Goal: Transaction & Acquisition: Purchase product/service

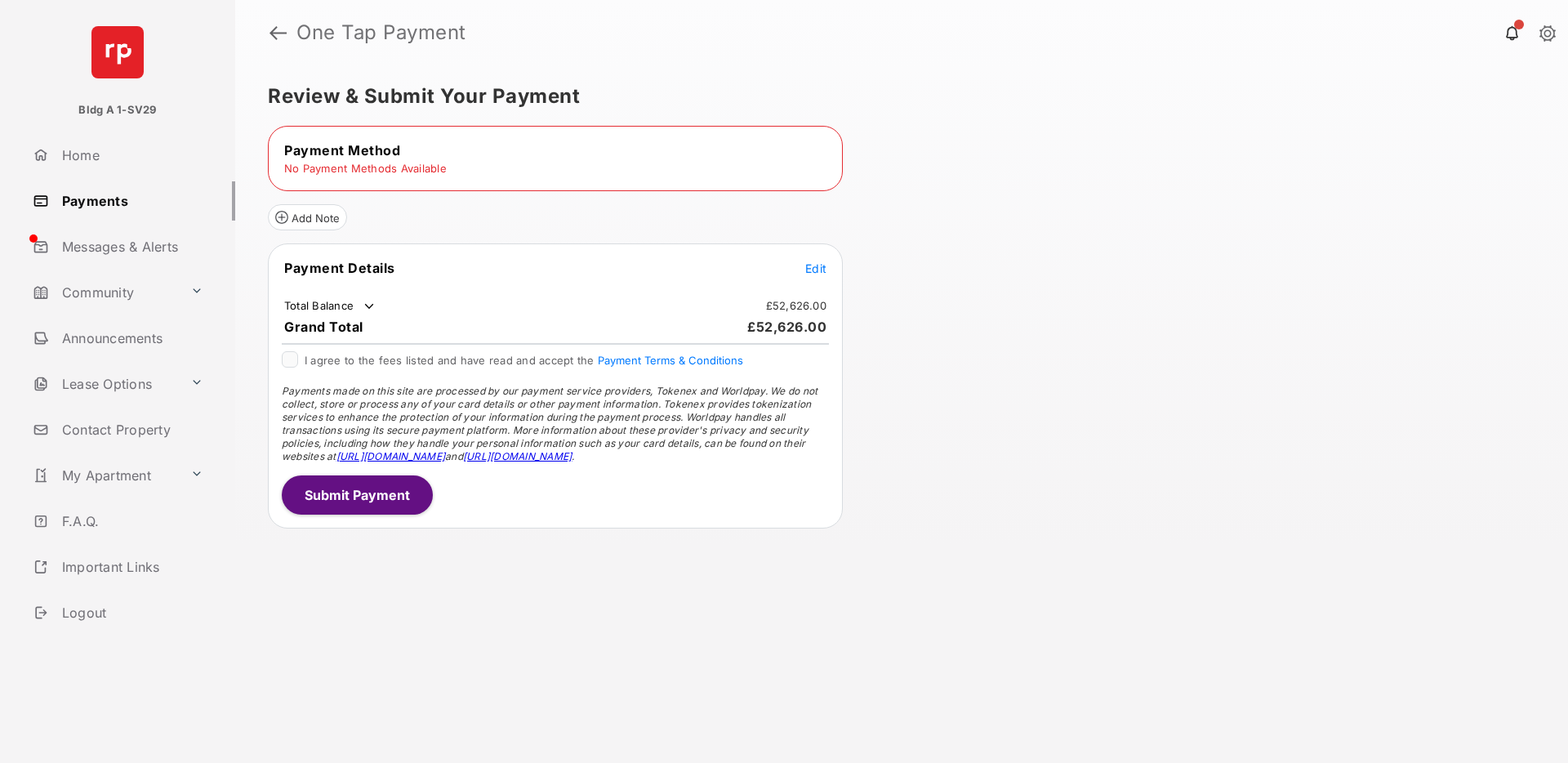
click at [787, 164] on tr "No Payment Methods Available" at bounding box center [556, 167] width 570 height 15
click at [274, 32] on link at bounding box center [278, 32] width 18 height 39
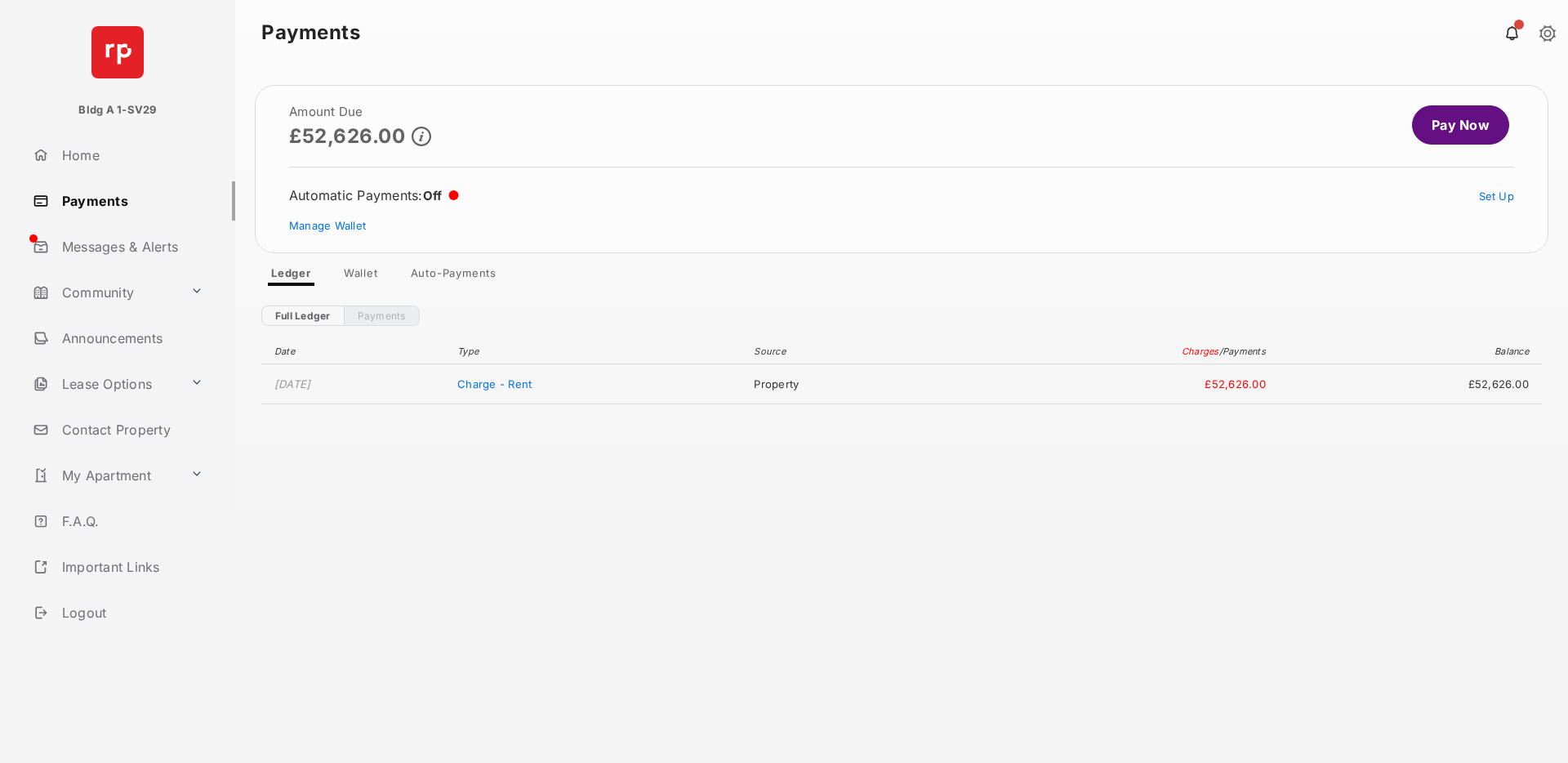
click at [1455, 130] on link "Pay Now" at bounding box center [1460, 125] width 97 height 39
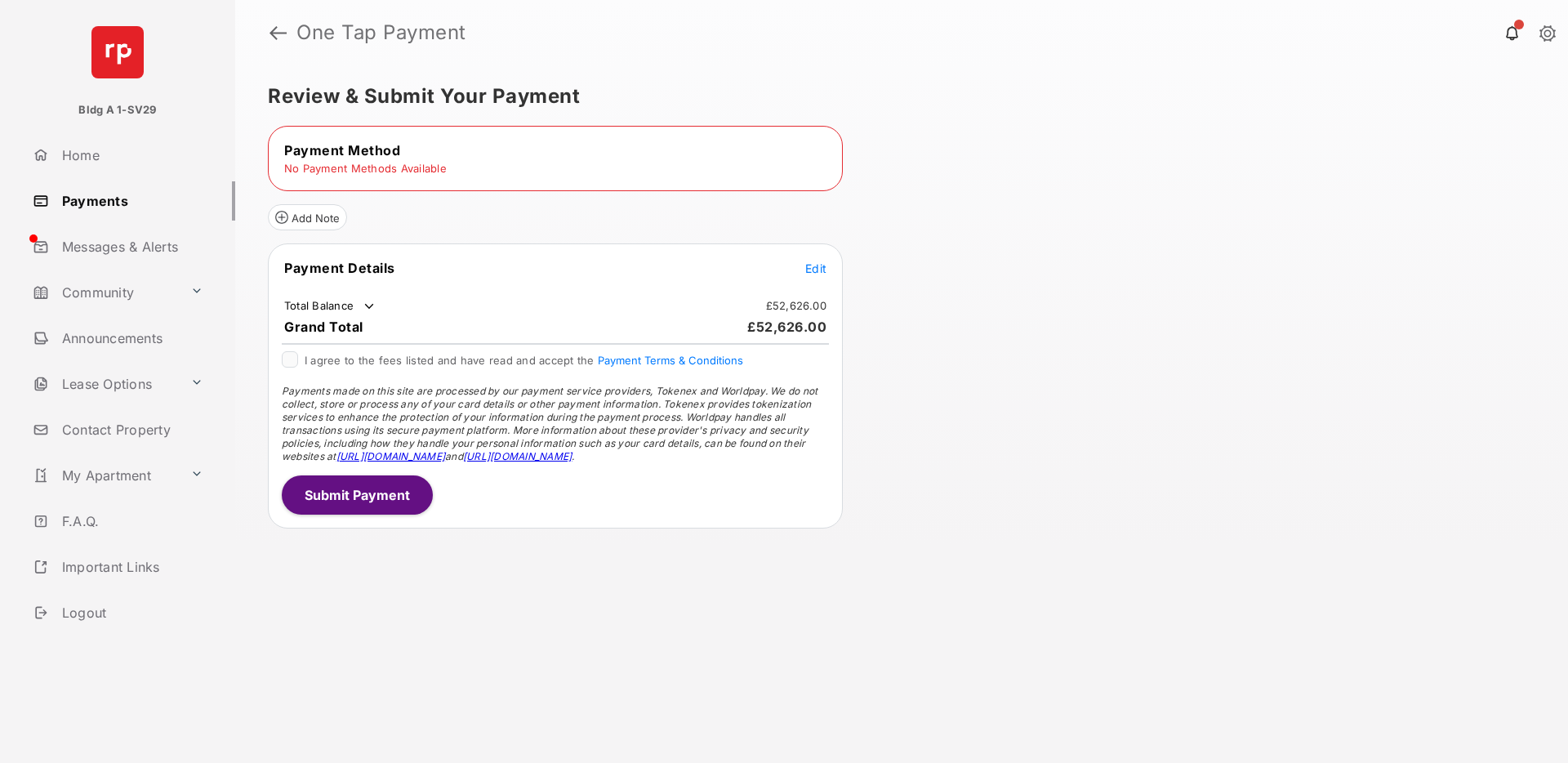
click at [322, 167] on td "No Payment Methods Available" at bounding box center [366, 167] width 165 height 15
click at [418, 159] on tr "Payment Method" at bounding box center [556, 150] width 570 height 18
click at [936, 176] on div "Review & Submit Your Payment Payment Method No Payment Methods Available Add No…" at bounding box center [902, 414] width 1333 height 697
click at [1074, 175] on div "Review & Submit Your Payment Payment Method No Payment Methods Available Add No…" at bounding box center [902, 414] width 1333 height 697
click at [1053, 258] on div "Review & Submit Your Payment Payment Method No Payment Methods Available Add No…" at bounding box center [902, 414] width 1333 height 697
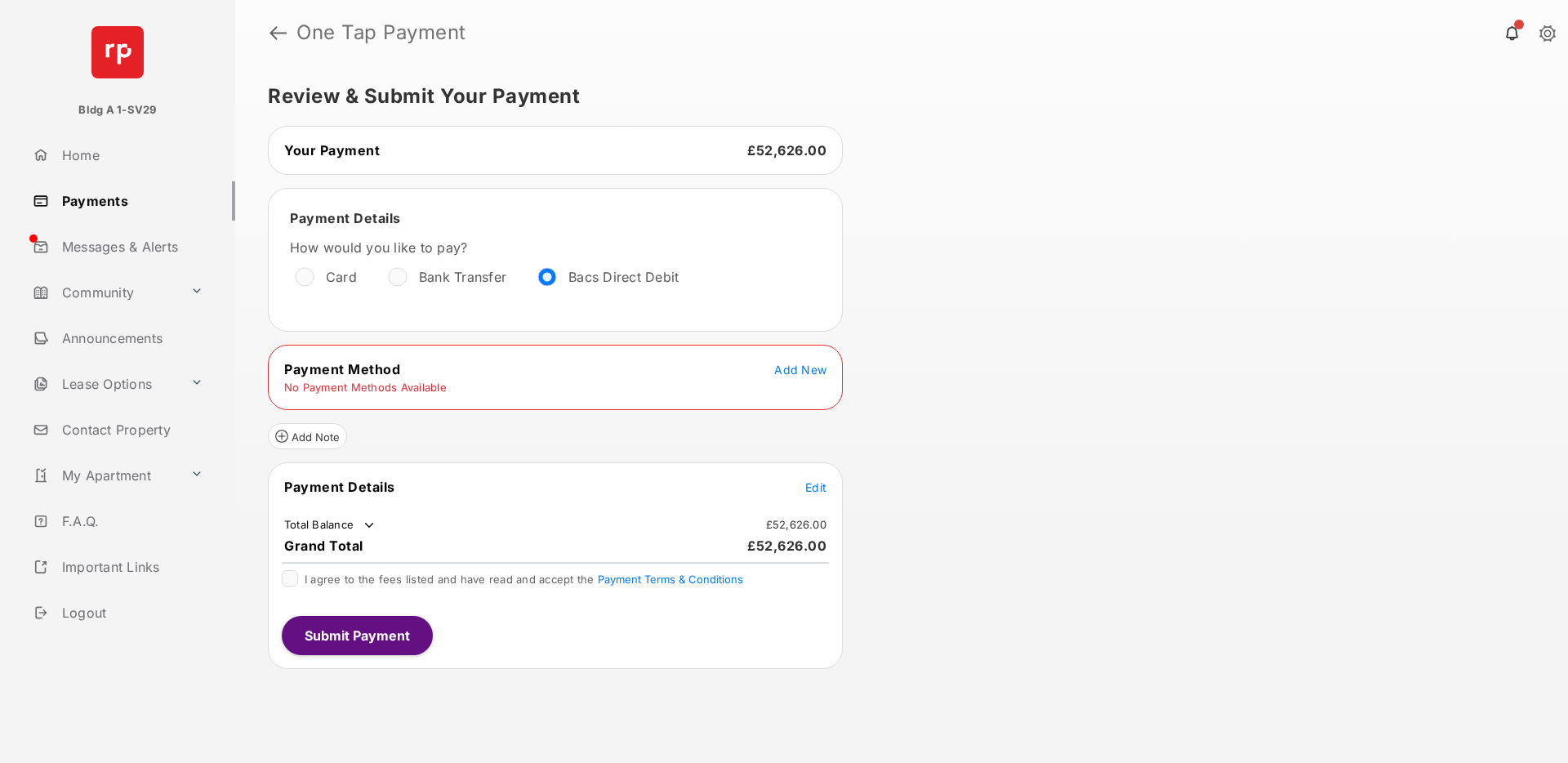
click at [778, 370] on span "Add New" at bounding box center [800, 369] width 52 height 14
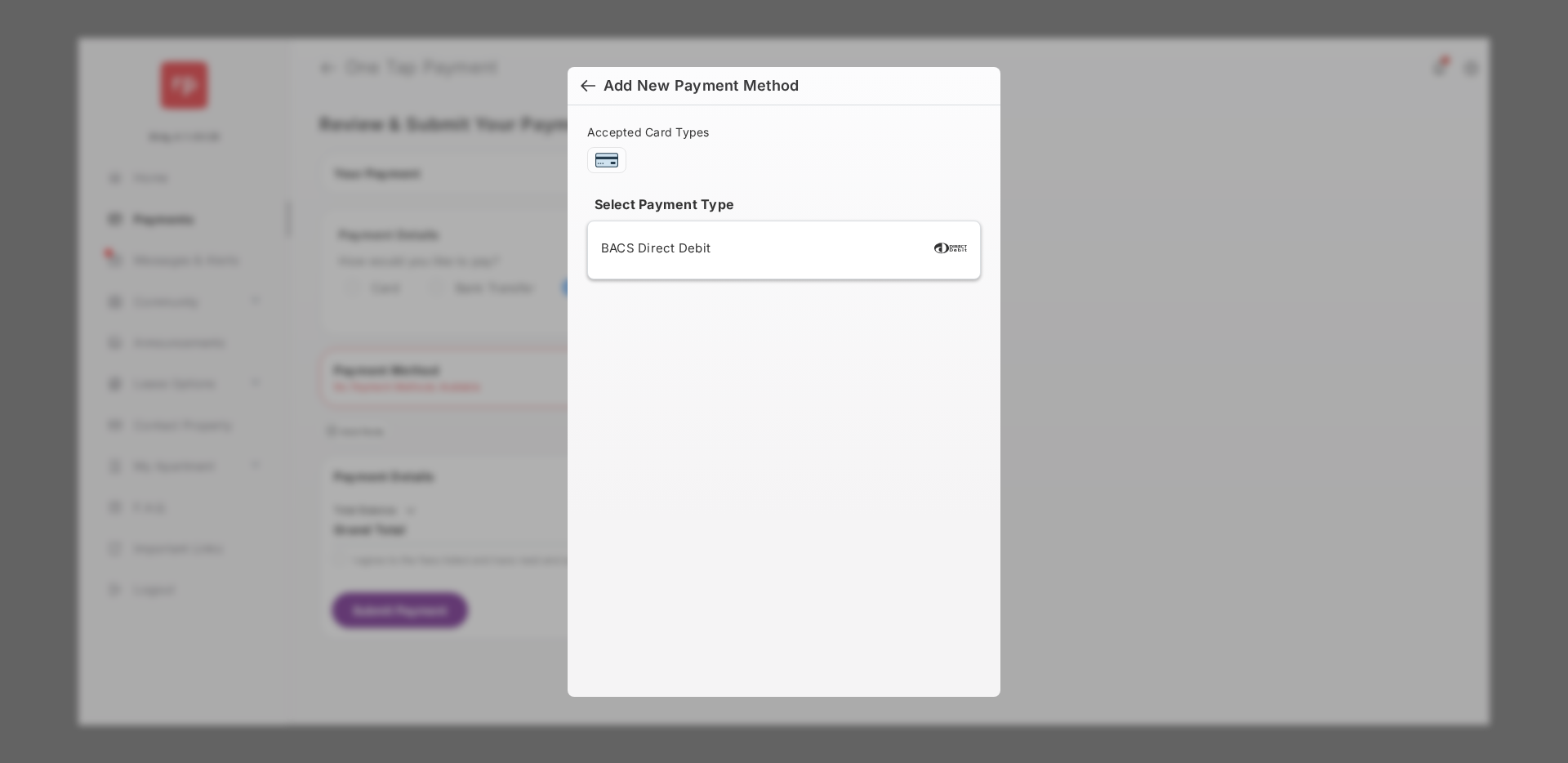
click at [703, 243] on span "BACS Direct Debit" at bounding box center [656, 248] width 110 height 16
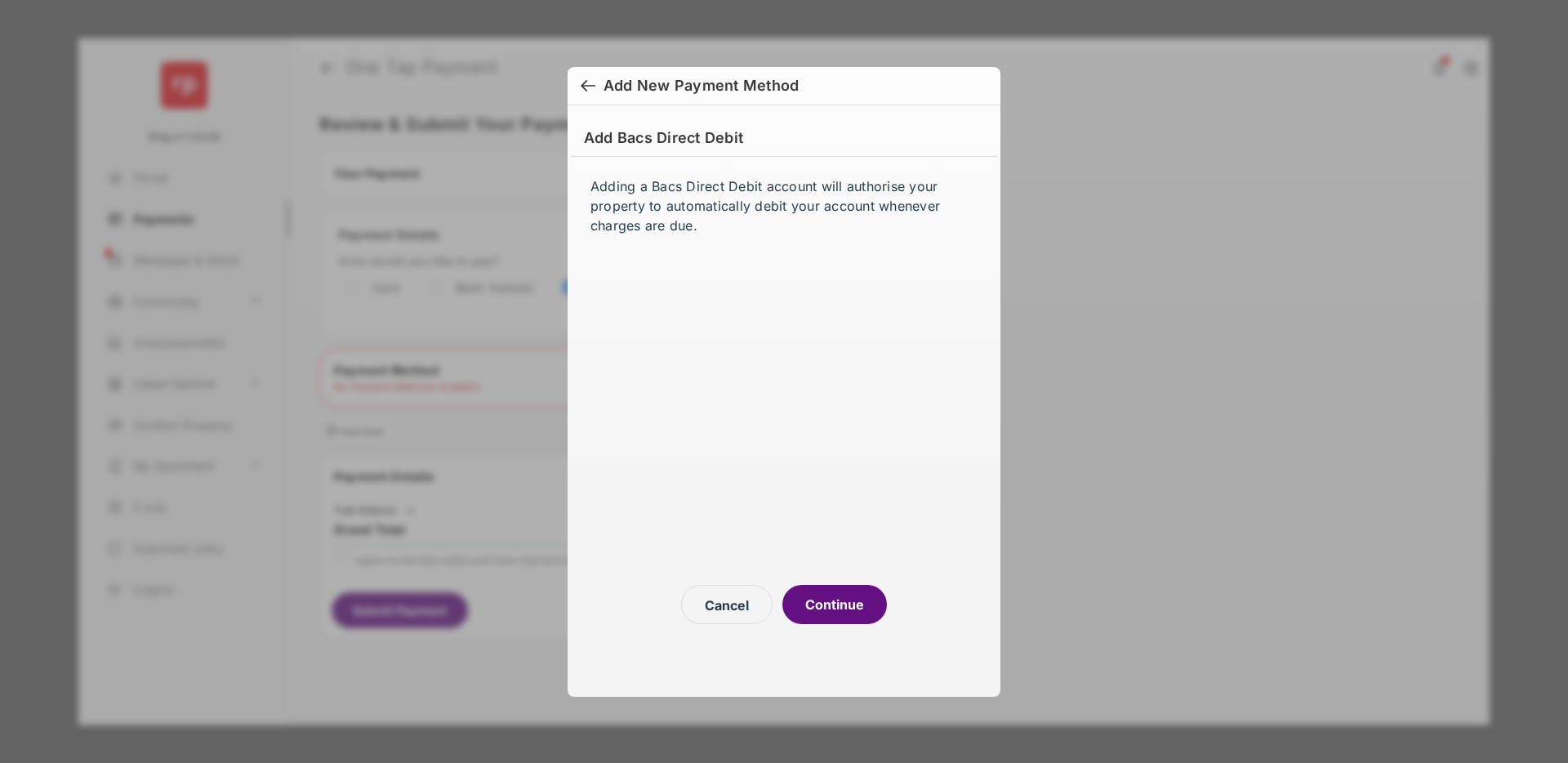
click at [846, 601] on button "Continue" at bounding box center [835, 604] width 105 height 39
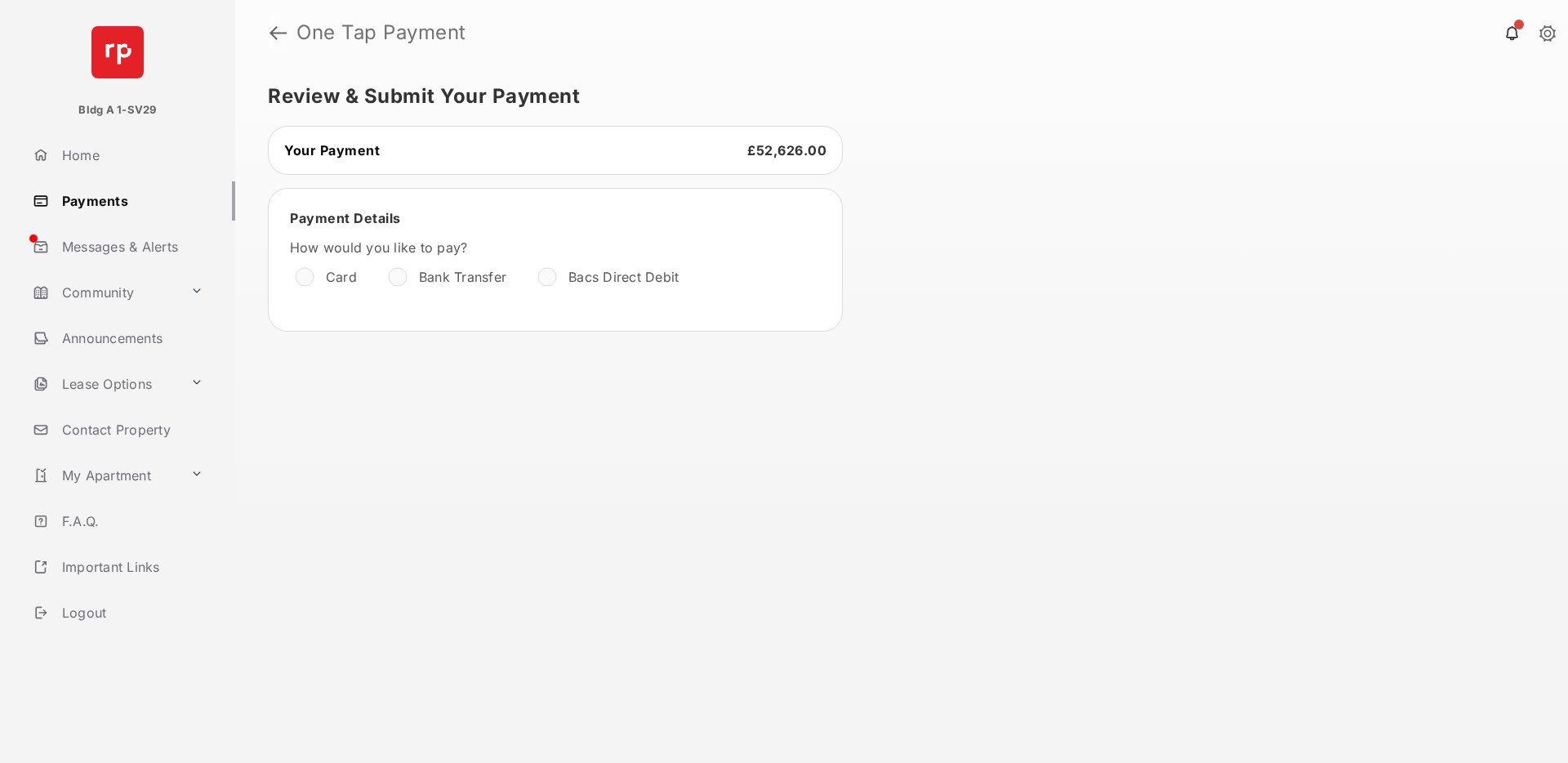
click at [277, 37] on link at bounding box center [278, 32] width 18 height 39
